Goal: Task Accomplishment & Management: Use online tool/utility

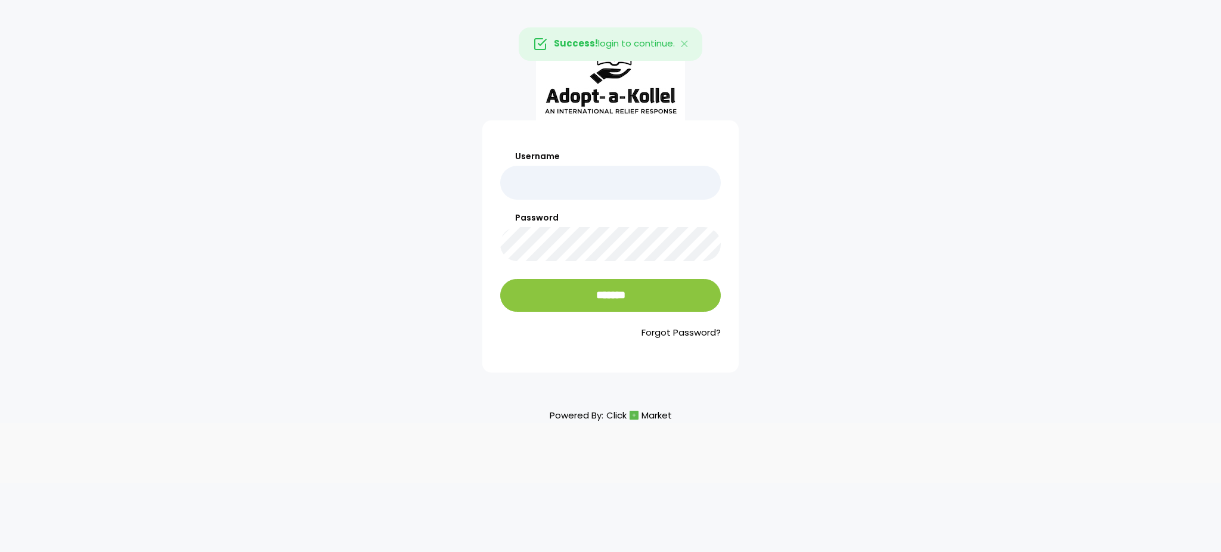
click at [572, 184] on input "Username" at bounding box center [610, 183] width 221 height 34
type input "**********"
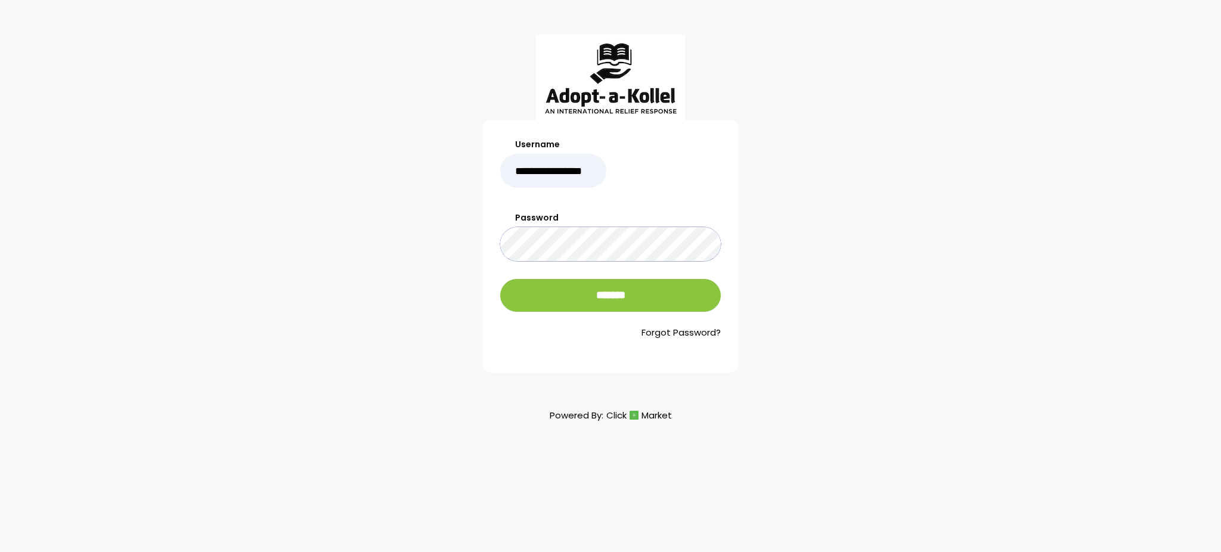
click at [500, 279] on input "*******" at bounding box center [610, 295] width 221 height 33
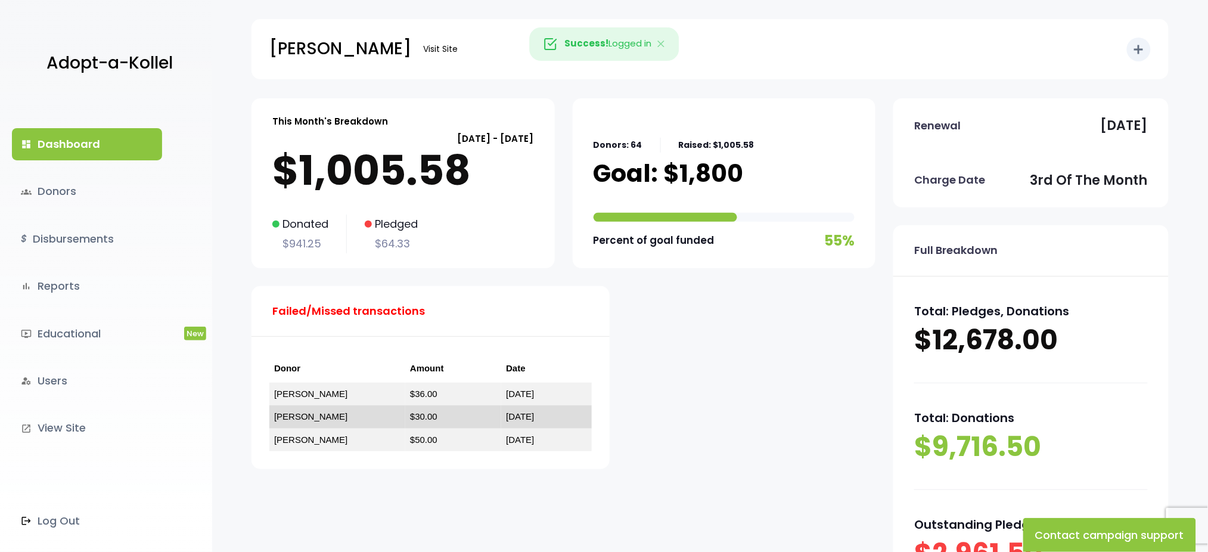
click at [288, 419] on link "[PERSON_NAME]" at bounding box center [310, 416] width 73 height 10
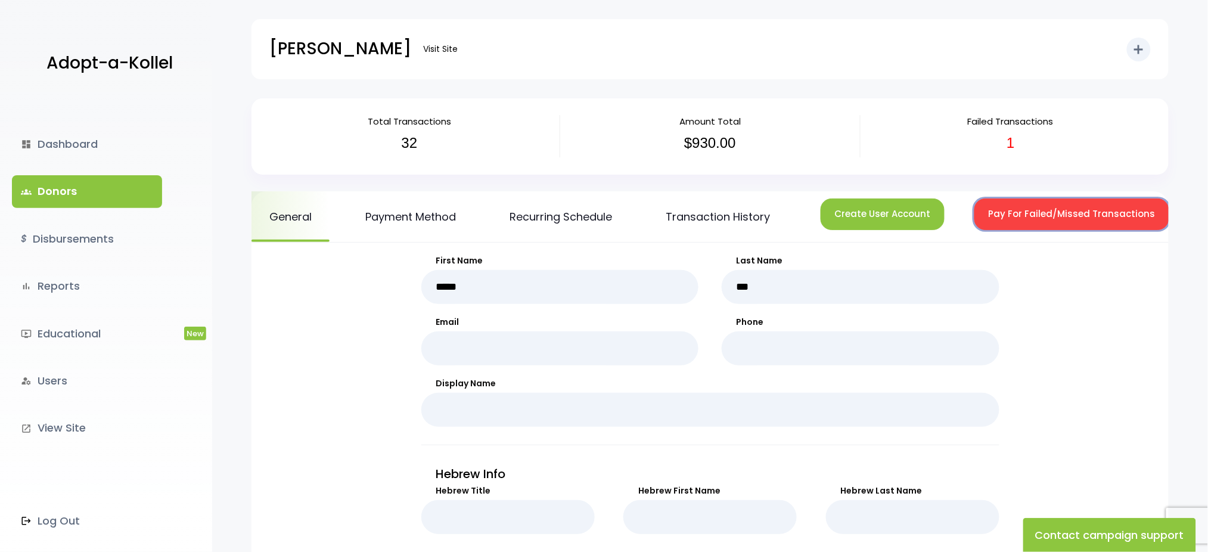
click at [1015, 207] on button "Pay For Failed/Missed Transactions" at bounding box center [1071, 214] width 195 height 32
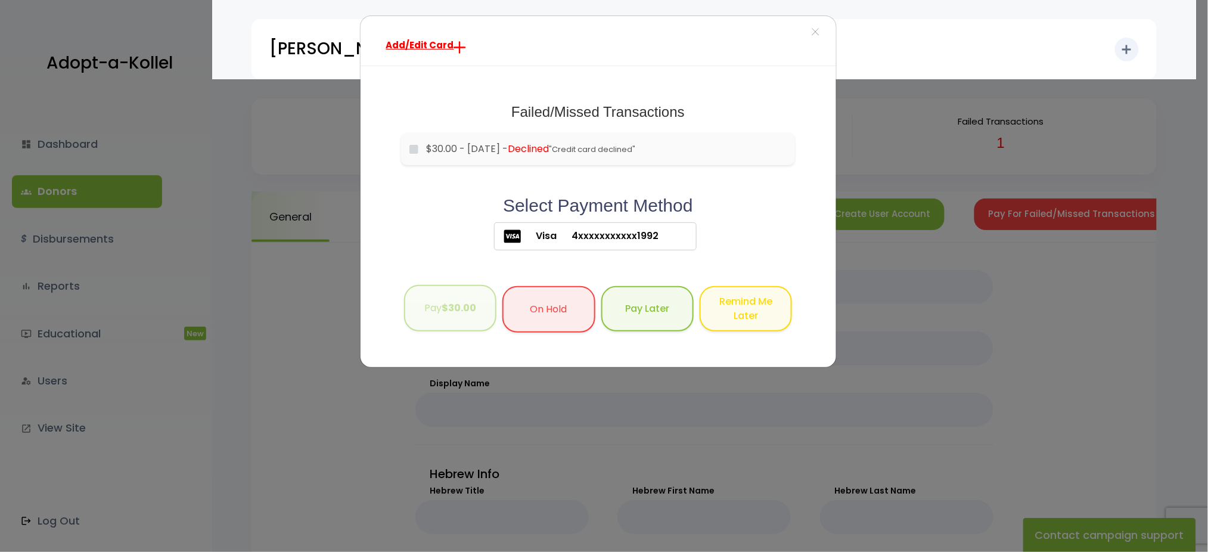
click at [440, 313] on button "Pay $30.00" at bounding box center [450, 308] width 92 height 47
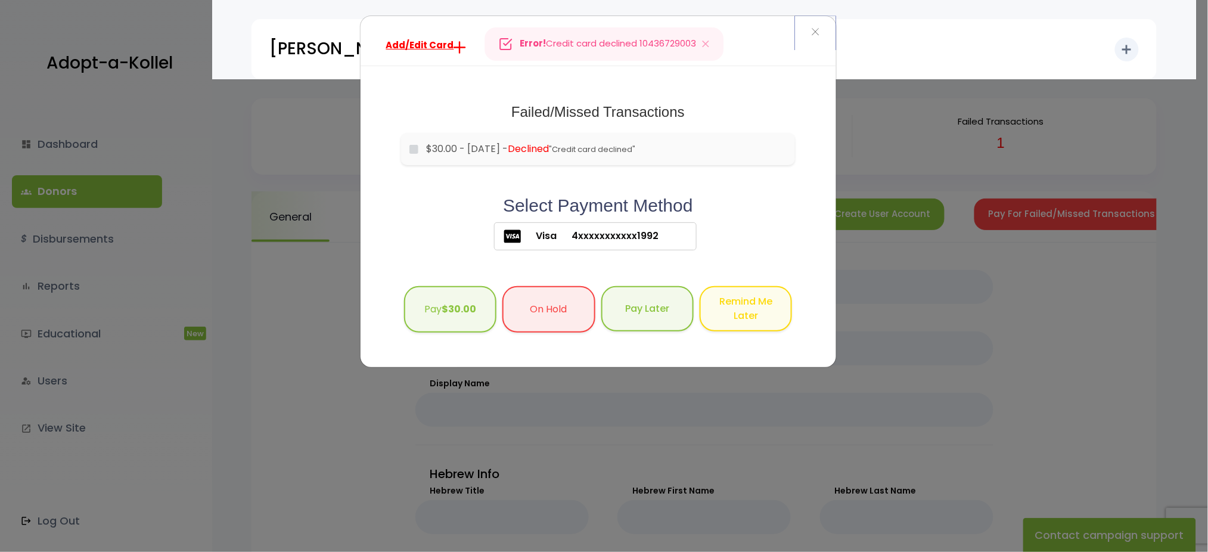
click at [815, 34] on span "×" at bounding box center [815, 33] width 8 height 26
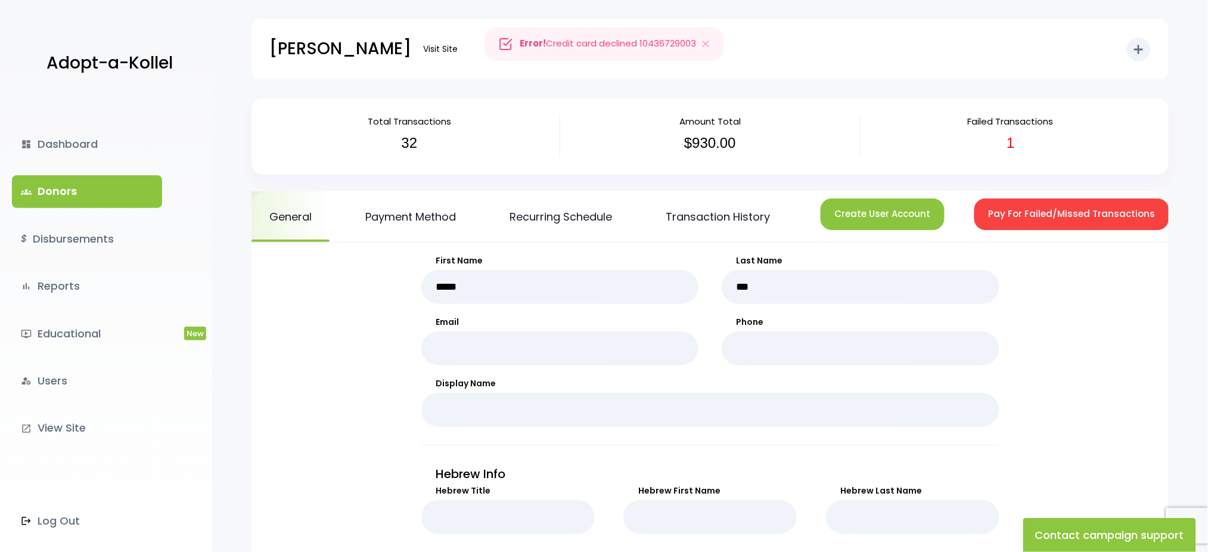
click at [82, 195] on link "groups Donors" at bounding box center [87, 191] width 150 height 32
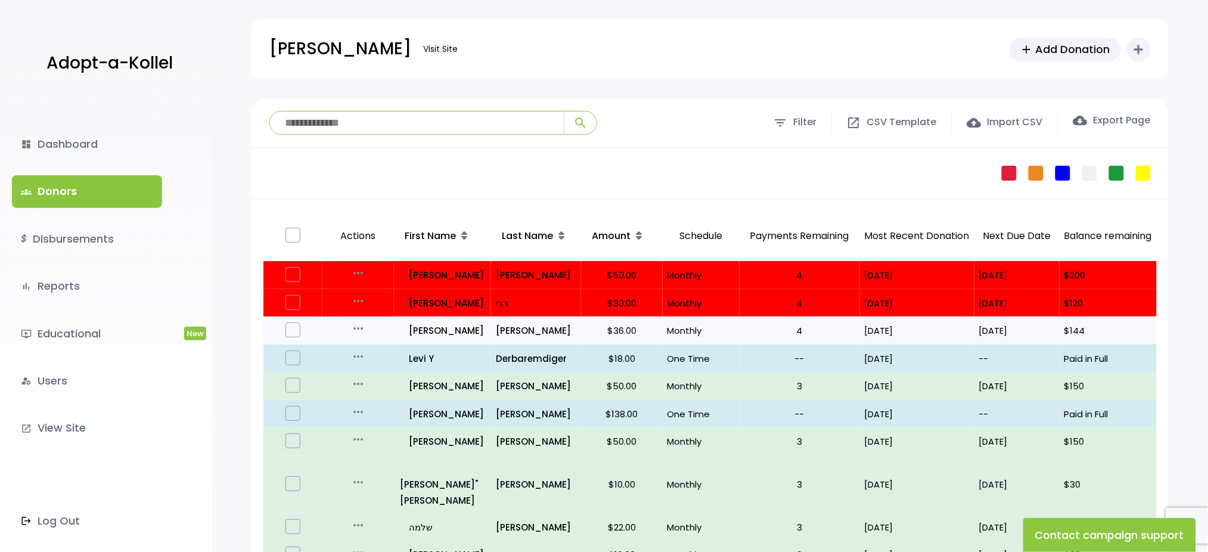
click at [353, 327] on icon "more_horiz" at bounding box center [358, 328] width 14 height 14
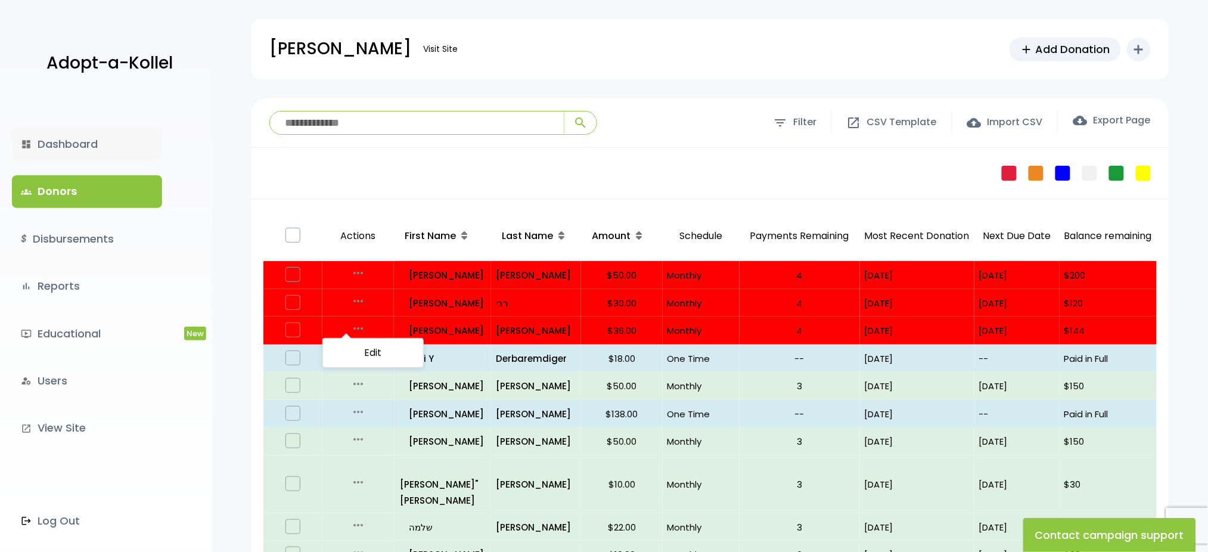
click at [71, 150] on link "dashboard Dashboard" at bounding box center [87, 144] width 150 height 32
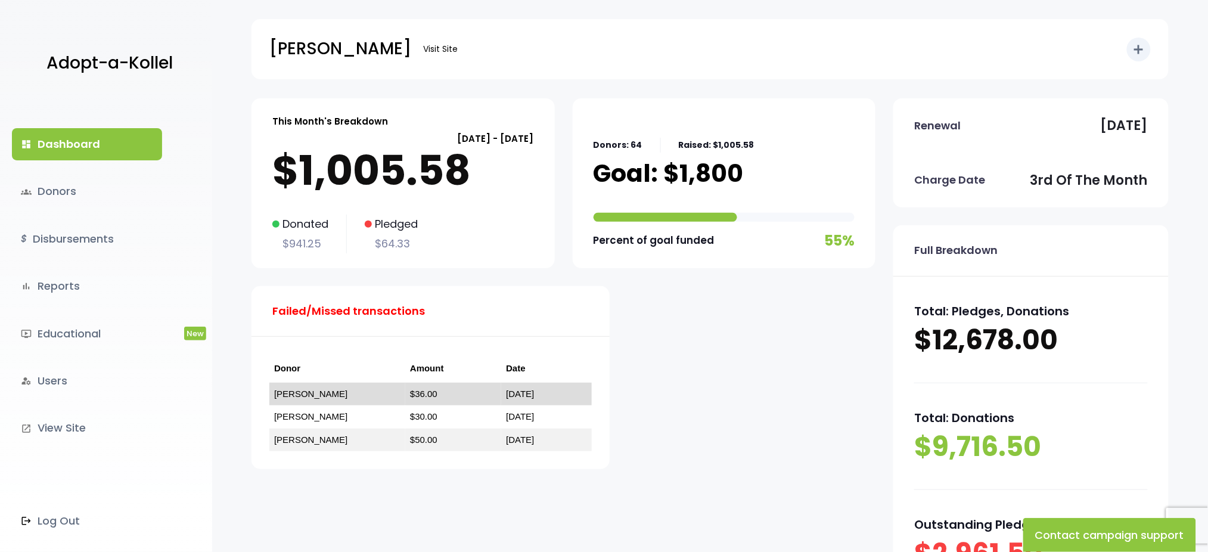
click at [290, 389] on link "[PERSON_NAME]" at bounding box center [310, 394] width 73 height 10
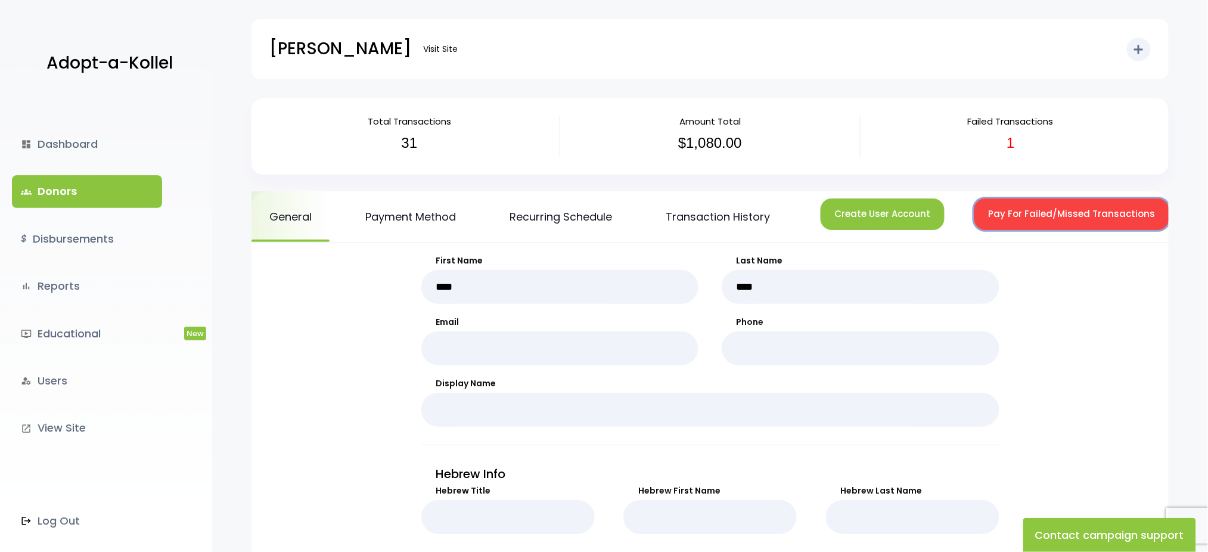
click at [1011, 214] on button "Pay For Failed/Missed Transactions" at bounding box center [1071, 214] width 195 height 32
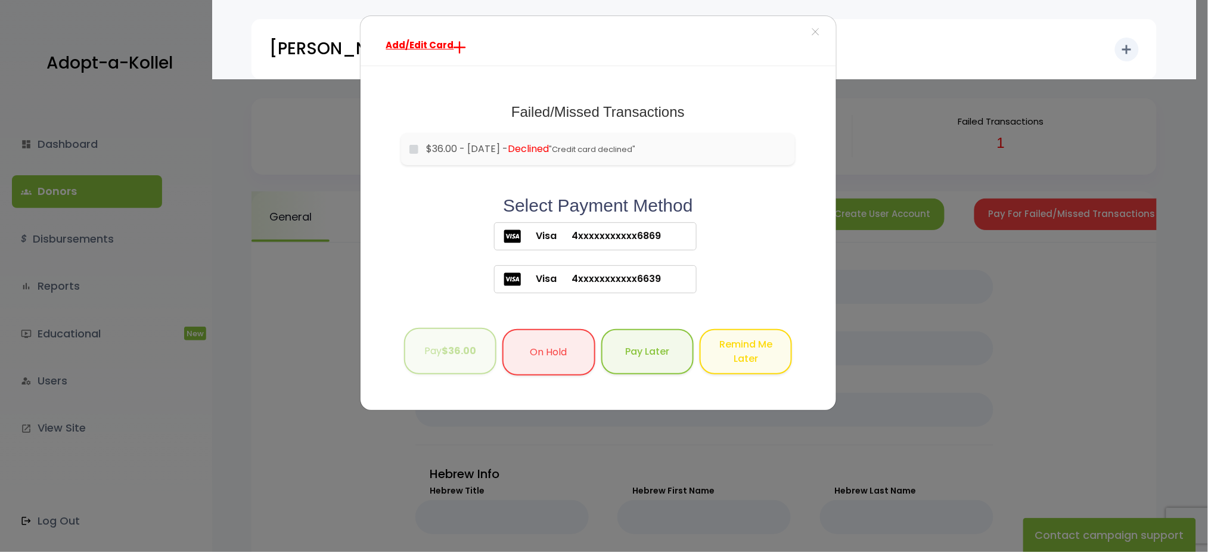
click at [418, 352] on button "Pay $36.00" at bounding box center [450, 351] width 92 height 47
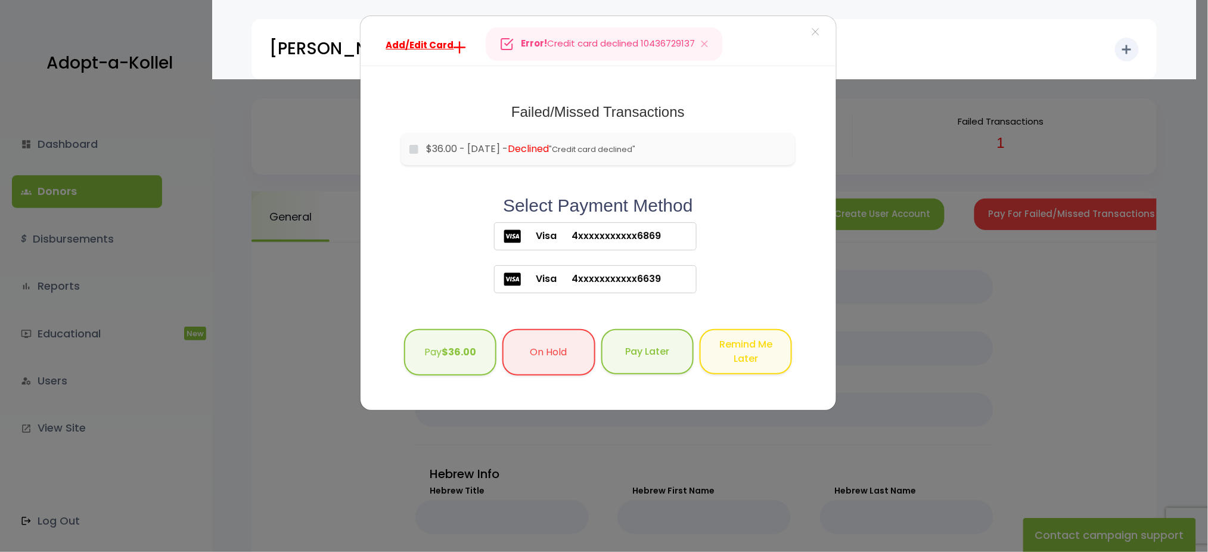
click at [331, 300] on div "Add/Edit Card × Failed/Missed Transactions would you like to pay for these tran…" at bounding box center [604, 276] width 1208 height 552
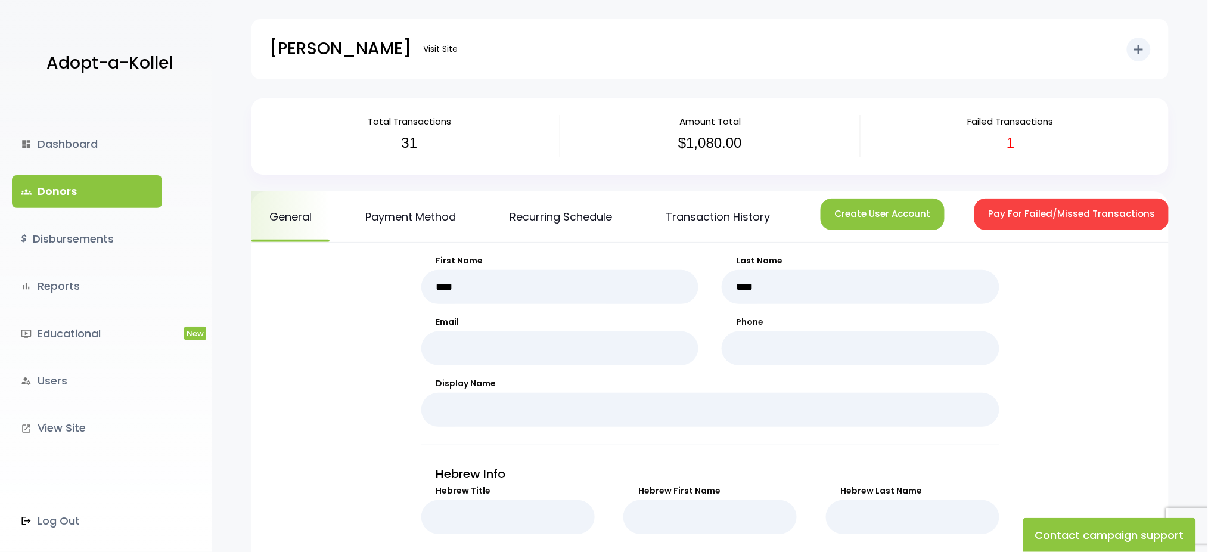
click at [42, 185] on link "groups Donors" at bounding box center [87, 191] width 150 height 32
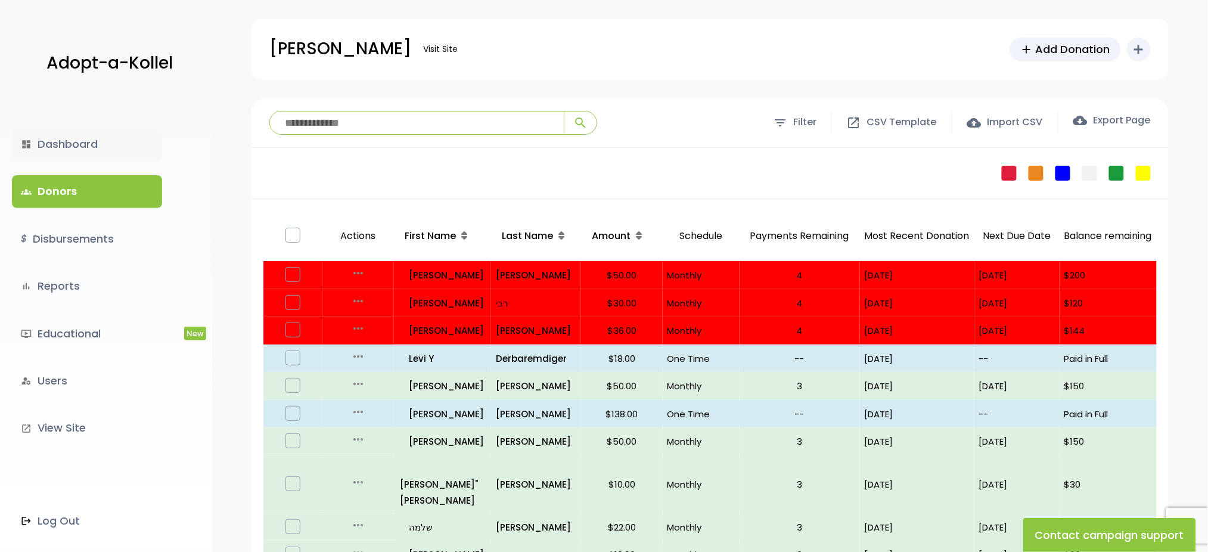
click at [71, 140] on link "dashboard Dashboard" at bounding box center [87, 144] width 150 height 32
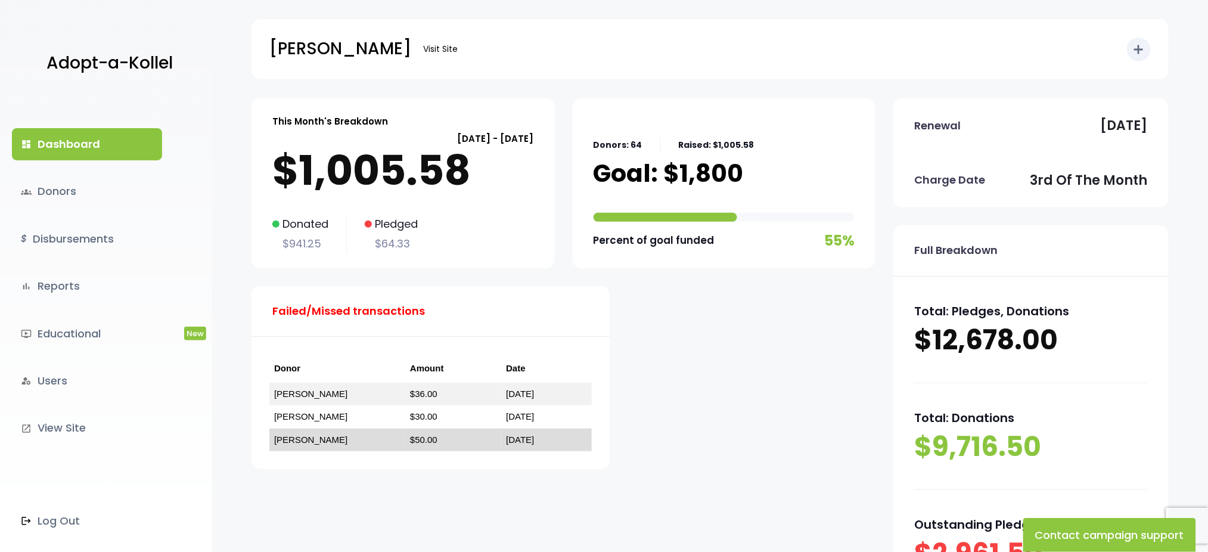
click at [309, 436] on link "[PERSON_NAME]" at bounding box center [310, 439] width 73 height 10
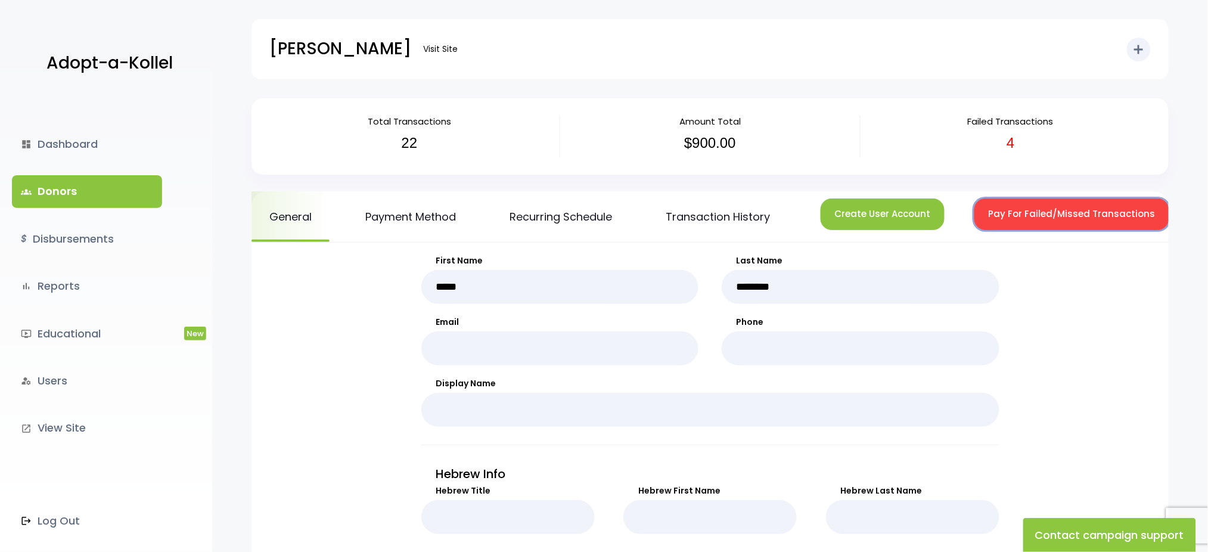
click at [990, 211] on button "Pay For Failed/Missed Transactions" at bounding box center [1071, 214] width 195 height 32
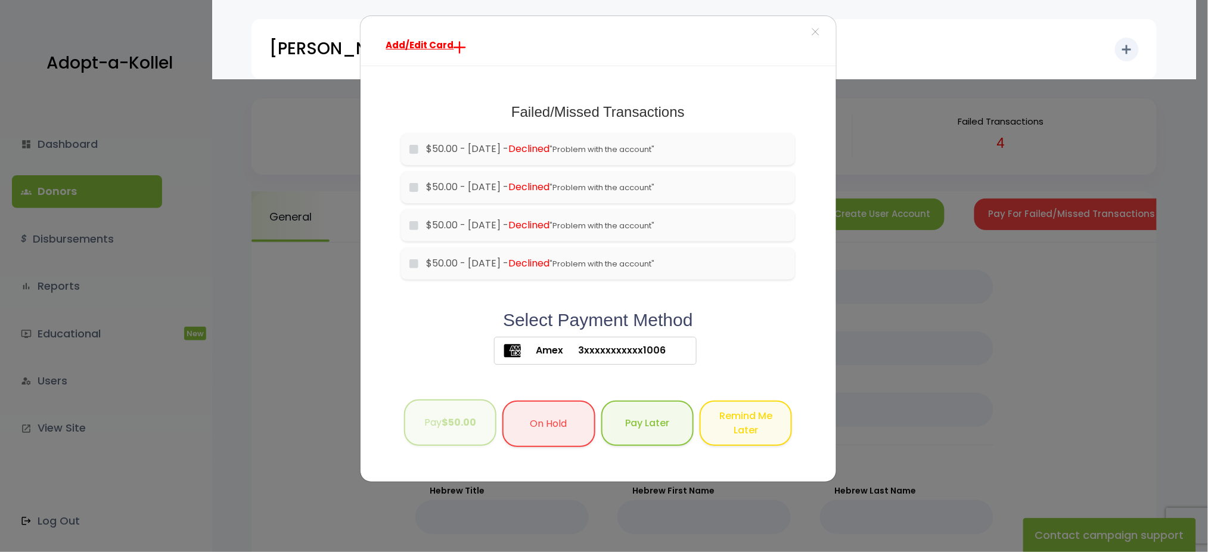
click at [450, 407] on button "Pay $50.00" at bounding box center [450, 422] width 92 height 47
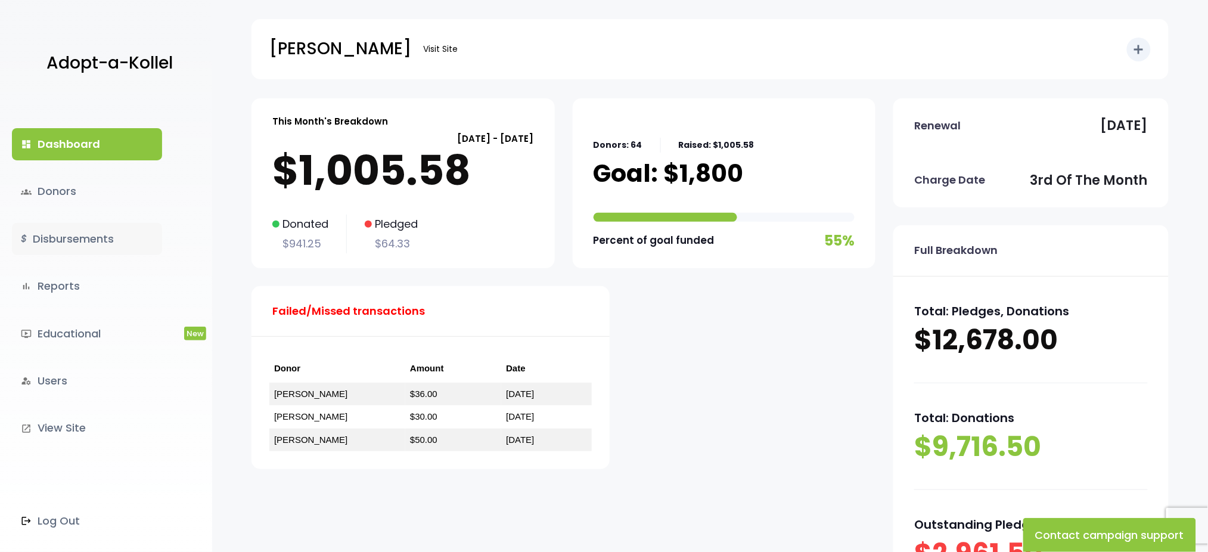
click at [83, 244] on link "$ Disbursements" at bounding box center [87, 239] width 150 height 32
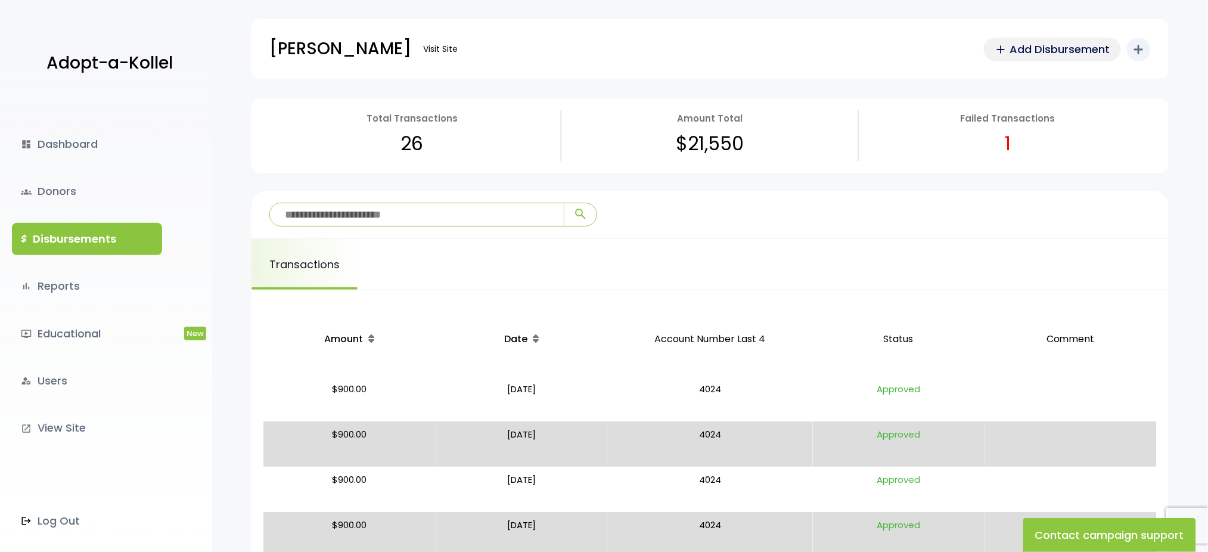
click at [1080, 50] on span "Add Disbursement" at bounding box center [1060, 49] width 100 height 16
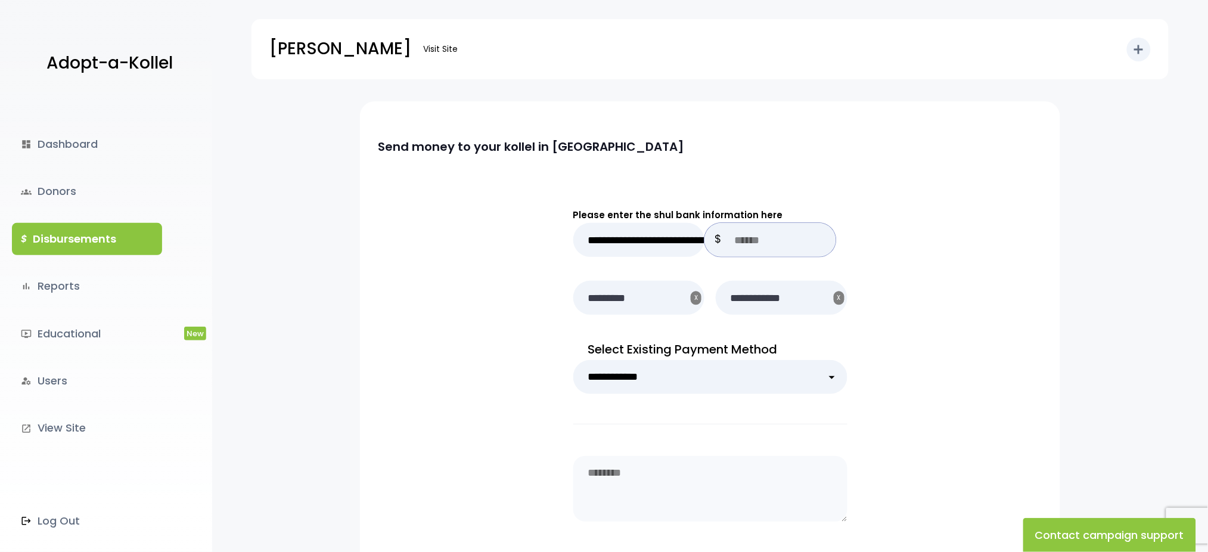
click at [768, 249] on input "text" at bounding box center [770, 240] width 132 height 34
type input "******"
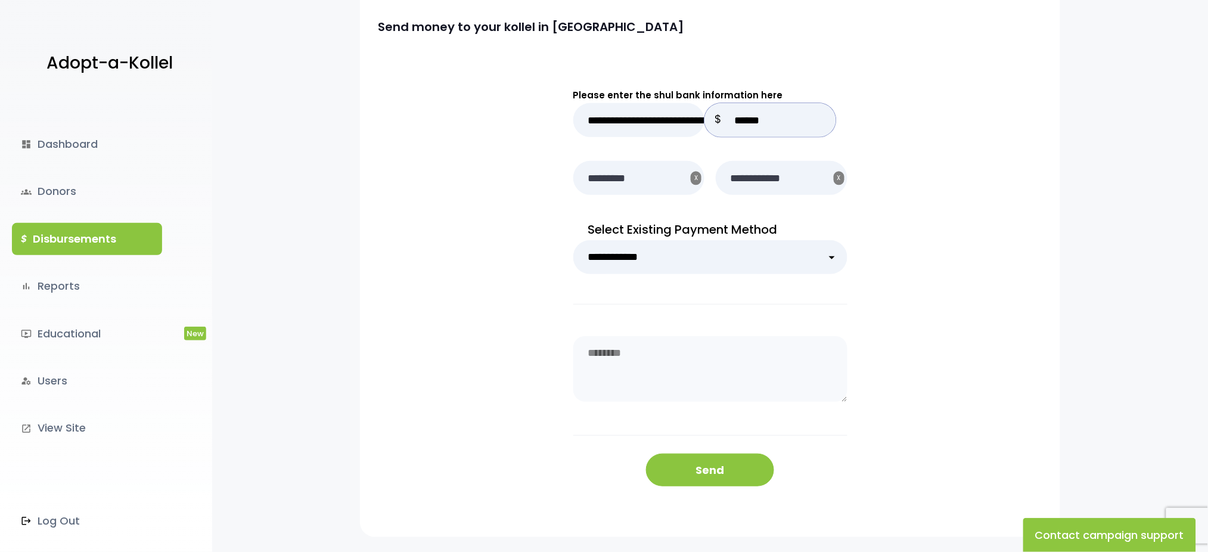
scroll to position [191, 0]
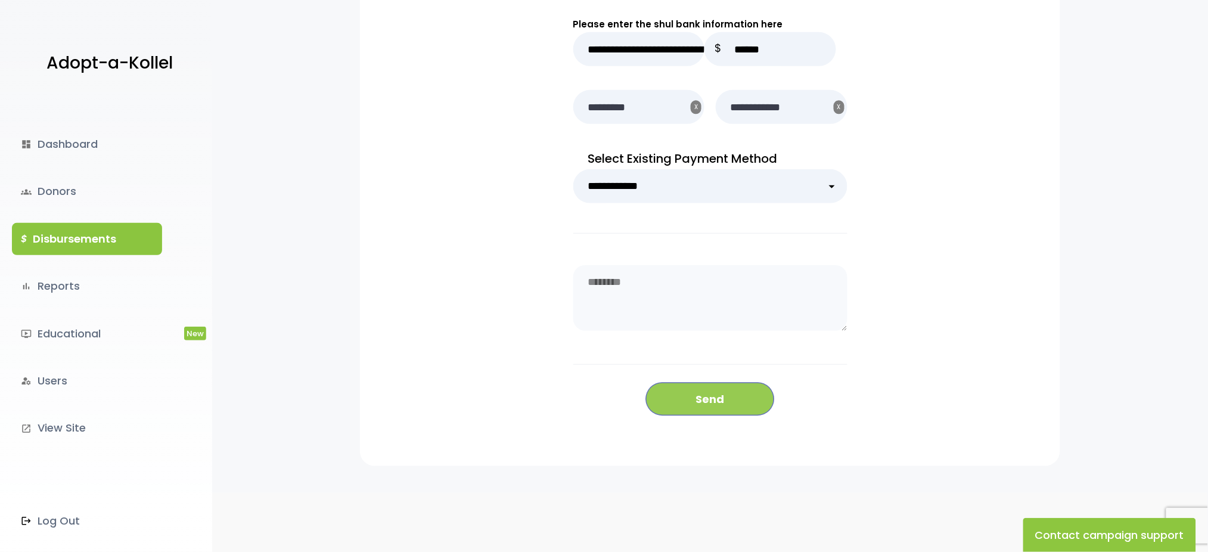
click at [703, 395] on button "Send" at bounding box center [710, 399] width 128 height 33
